Goal: Transaction & Acquisition: Obtain resource

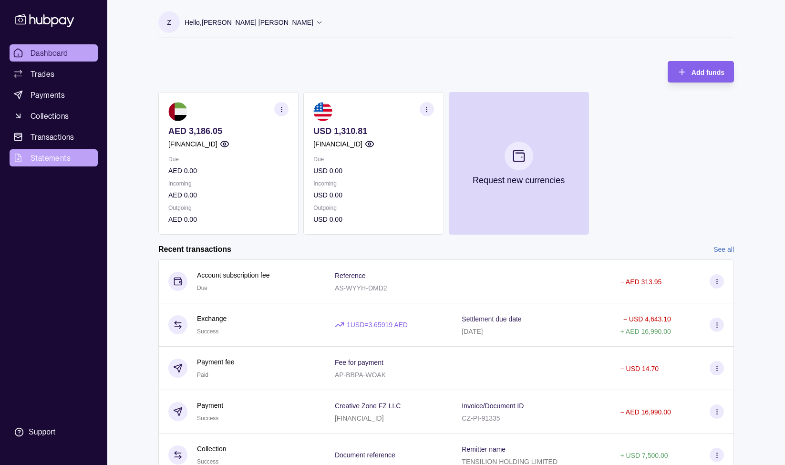
click at [46, 153] on span "Statements" at bounding box center [51, 157] width 40 height 11
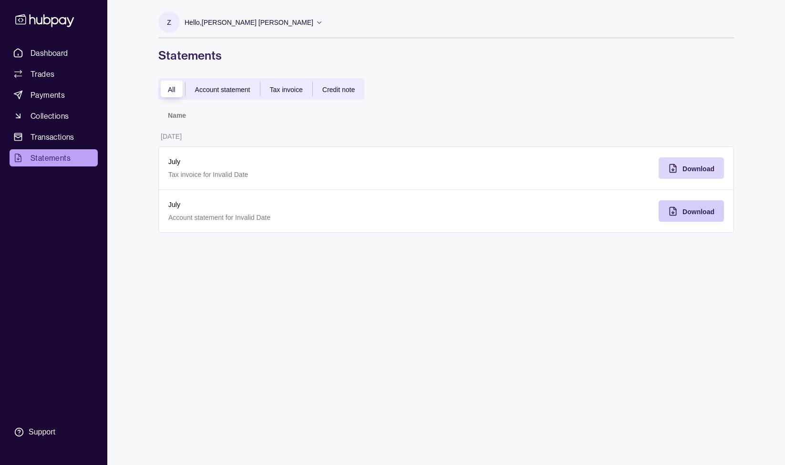
click at [687, 213] on span "Download" at bounding box center [699, 212] width 32 height 8
click at [681, 171] on div "Download" at bounding box center [684, 167] width 61 height 21
click at [292, 299] on div "Z Hello, [PERSON_NAME] [PERSON_NAME] Tensilion Financial Consulting Limited Acc…" at bounding box center [446, 232] width 614 height 465
click at [53, 61] on link "Dashboard" at bounding box center [54, 52] width 88 height 17
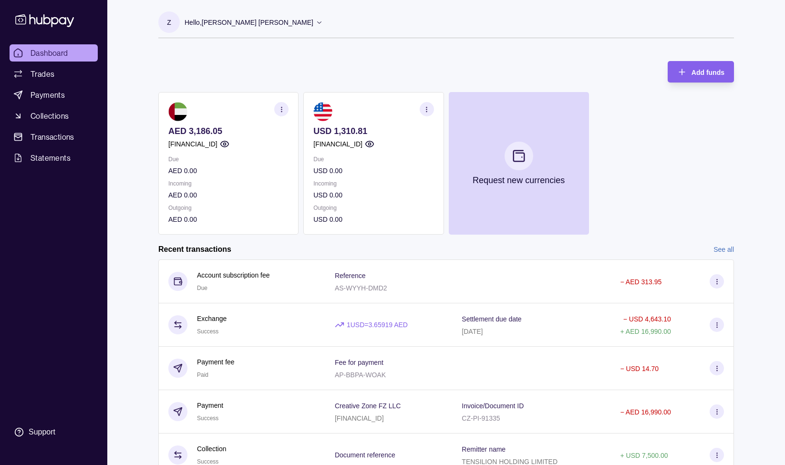
click at [229, 33] on div "Z Hello, [PERSON_NAME] [PERSON_NAME]" at bounding box center [240, 24] width 165 height 26
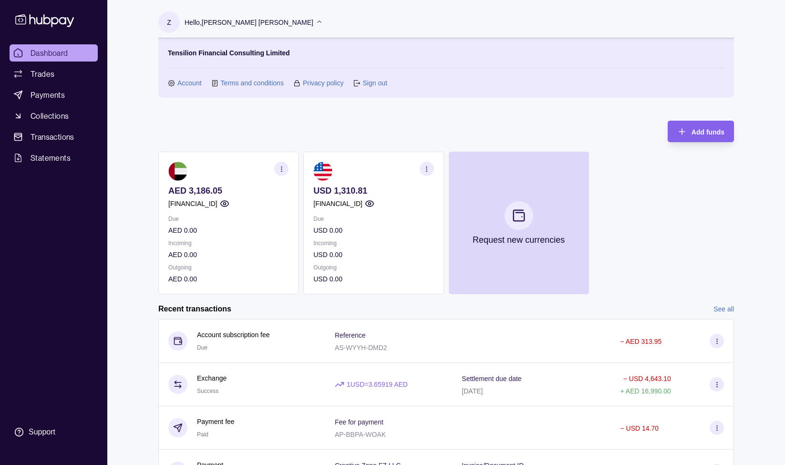
click at [372, 84] on link "Sign out" at bounding box center [375, 83] width 24 height 10
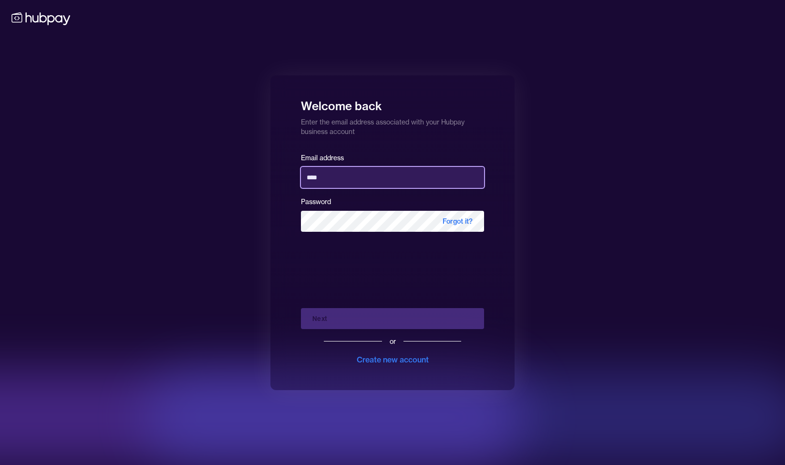
type input "**********"
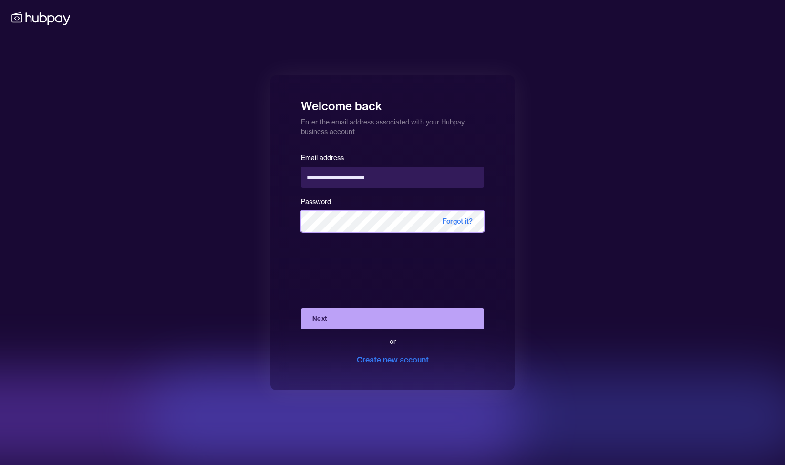
click at [393, 318] on button "Next" at bounding box center [392, 318] width 183 height 21
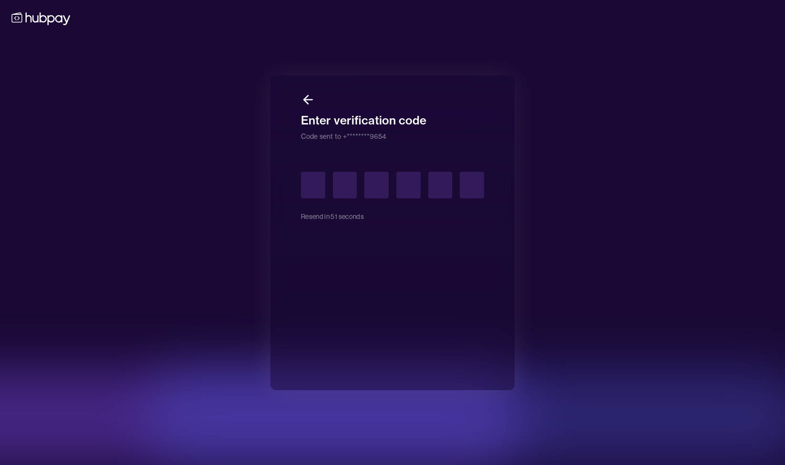
type input "*"
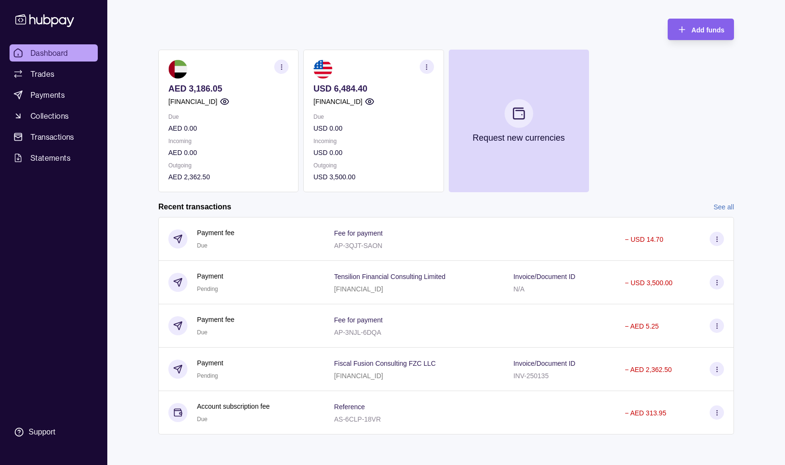
scroll to position [42, 0]
click at [49, 156] on span "Statements" at bounding box center [51, 157] width 40 height 11
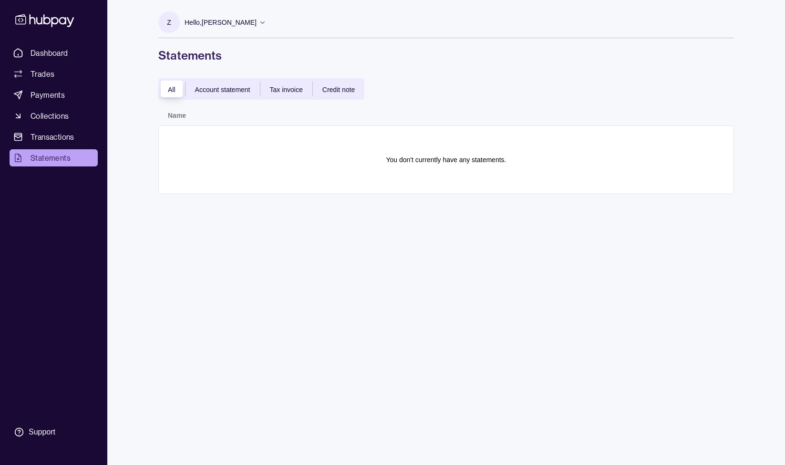
click at [217, 84] on div "Account statement" at bounding box center [223, 88] width 74 height 11
click at [426, 44] on div "Z Hello, [PERSON_NAME] Tensilion Holding Limited Account Terms and conditions P…" at bounding box center [446, 37] width 576 height 52
click at [432, 88] on div "All Account statement Tax invoice Credit note" at bounding box center [446, 88] width 576 height 21
